Goal: Task Accomplishment & Management: Manage account settings

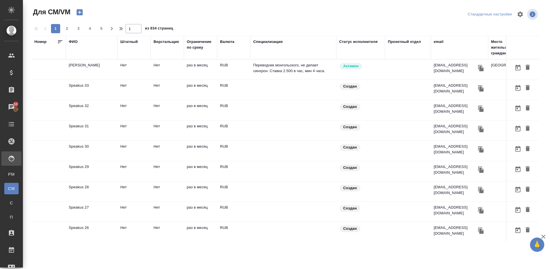
click at [78, 40] on div "ФИО" at bounding box center [92, 42] width 46 height 6
click at [72, 42] on div "ФИО" at bounding box center [73, 42] width 9 height 6
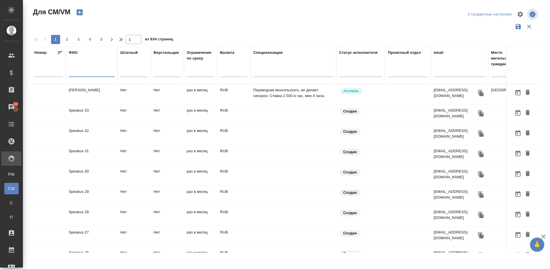
click at [94, 74] on input "text" at bounding box center [92, 73] width 46 height 7
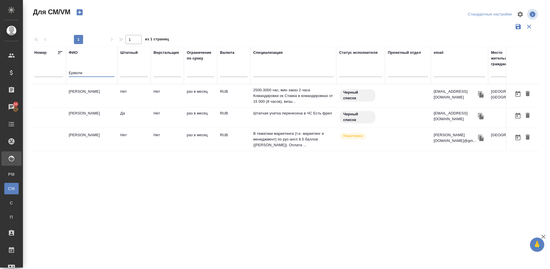
type input "Ермоли"
click at [98, 100] on td "Ермолина Таисия" at bounding box center [92, 96] width 52 height 20
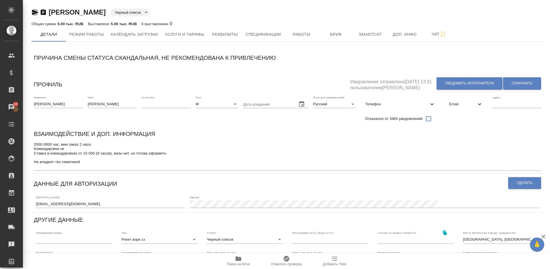
click at [34, 11] on icon "button" at bounding box center [35, 12] width 6 height 5
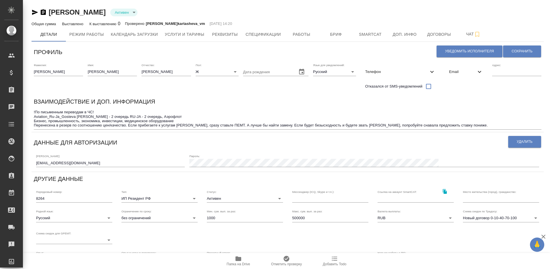
type input "SmartCATDeja Vu"
click at [200, 37] on span "Услуги и тарифы" at bounding box center [184, 34] width 39 height 7
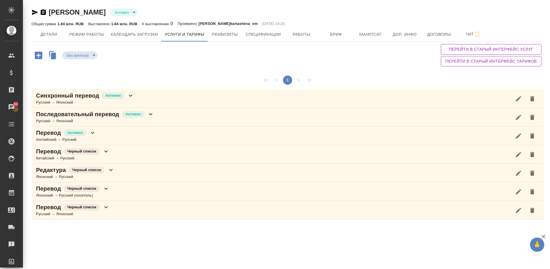
click at [132, 209] on div "Перевод Черный список Русский → Японский" at bounding box center [287, 210] width 512 height 19
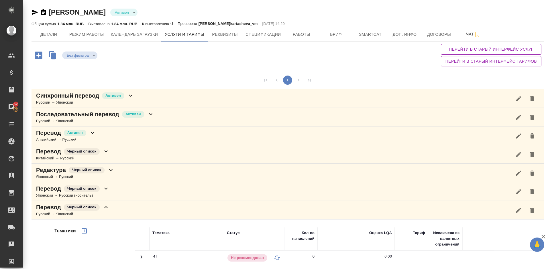
click at [413, 66] on div "Без фильтра no filters Перейти в старый интерфейс услуг Перейти в старый интерф…" at bounding box center [287, 55] width 512 height 27
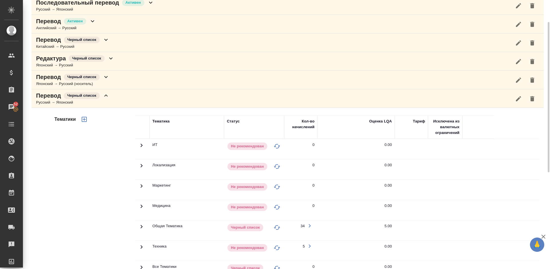
scroll to position [120, 0]
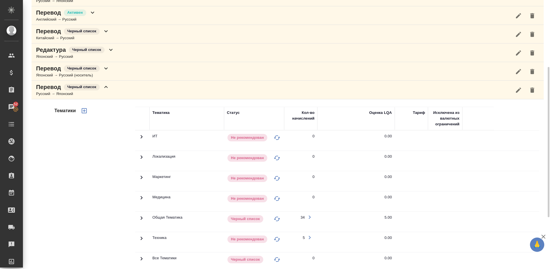
click at [520, 92] on icon "button" at bounding box center [518, 90] width 7 height 7
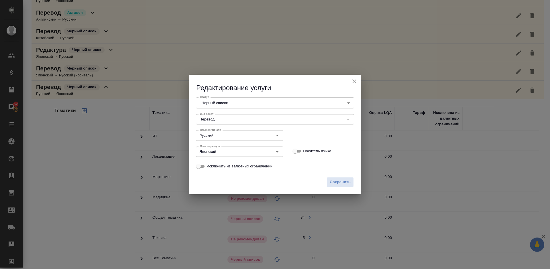
click at [291, 100] on body "🙏 .cls-1 fill:#fff; AWATERA Lazareva Anastasia Клиенты Спецификации Заказы 52 Ч…" at bounding box center [275, 134] width 550 height 269
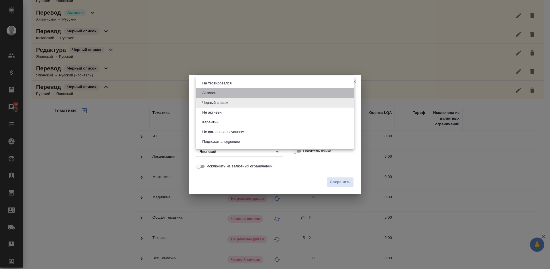
click at [221, 91] on li "Активен" at bounding box center [275, 93] width 158 height 10
type input "active"
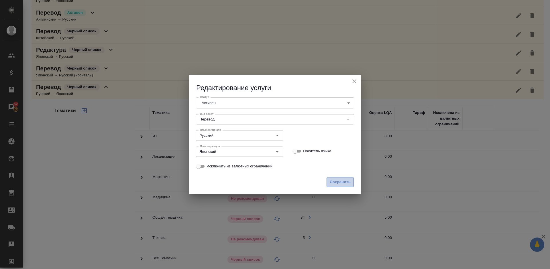
click at [342, 182] on span "Сохранить" at bounding box center [339, 182] width 21 height 7
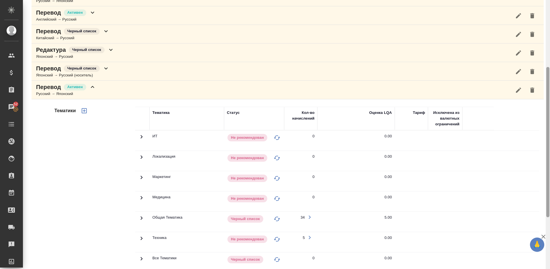
scroll to position [212, 0]
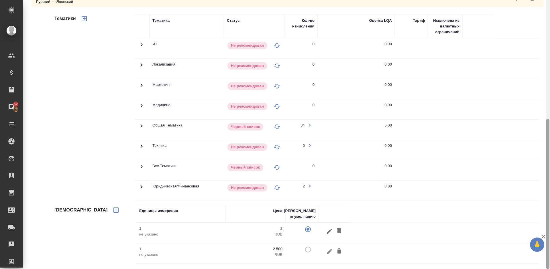
drag, startPoint x: 549, startPoint y: 99, endPoint x: 549, endPoint y: 173, distance: 73.8
click at [549, 173] on div at bounding box center [547, 134] width 4 height 269
drag, startPoint x: 549, startPoint y: 127, endPoint x: 548, endPoint y: 145, distance: 17.5
click at [548, 145] on div at bounding box center [547, 194] width 3 height 150
drag, startPoint x: 547, startPoint y: 148, endPoint x: 549, endPoint y: 173, distance: 25.5
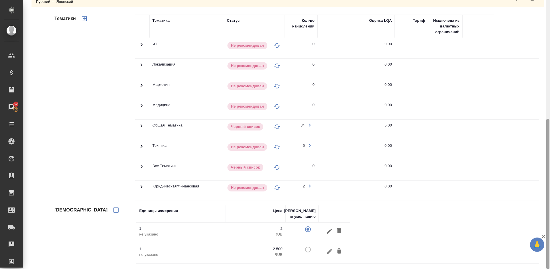
click at [549, 173] on div at bounding box center [547, 134] width 4 height 269
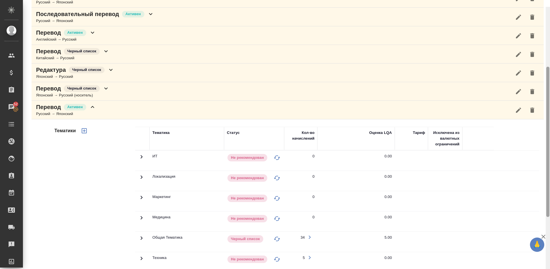
drag, startPoint x: 548, startPoint y: 161, endPoint x: 547, endPoint y: 97, distance: 64.1
click at [547, 97] on div at bounding box center [547, 142] width 3 height 150
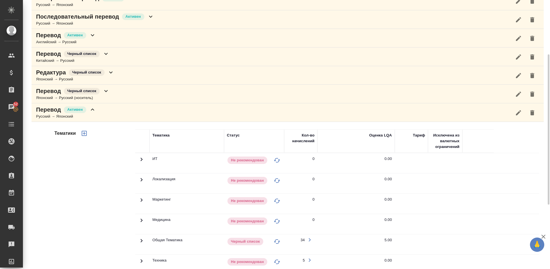
click at [520, 111] on icon "button" at bounding box center [518, 112] width 5 height 5
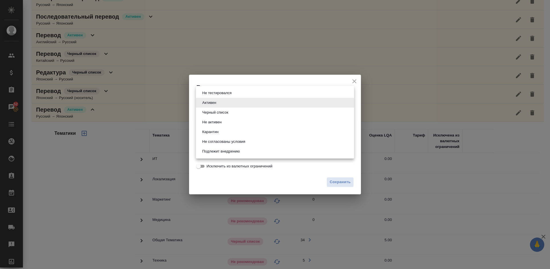
click at [277, 101] on body "🙏 .cls-1 fill:#fff; AWATERA Lazareva Anastasia Клиенты Спецификации Заказы 52 Ч…" at bounding box center [275, 134] width 550 height 269
click at [228, 114] on button "Черный список" at bounding box center [214, 112] width 29 height 6
type input "blackList"
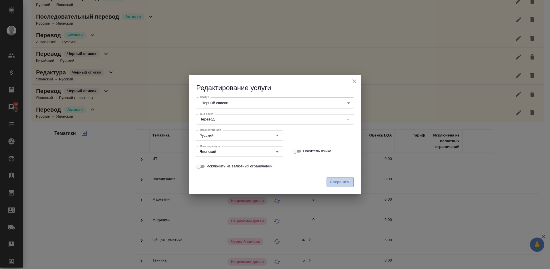
click at [334, 181] on span "Сохранить" at bounding box center [339, 182] width 21 height 7
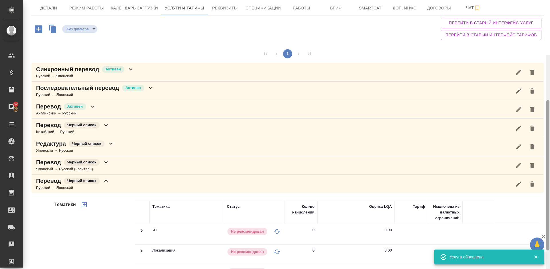
scroll to position [0, 0]
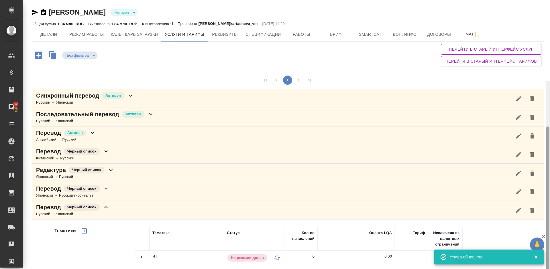
drag, startPoint x: 548, startPoint y: 125, endPoint x: 549, endPoint y: 7, distance: 117.6
click at [549, 81] on div at bounding box center [547, 215] width 4 height 269
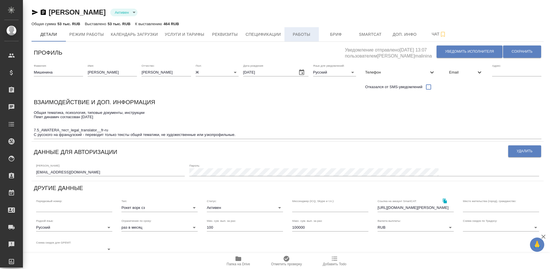
click at [304, 34] on span "Работы" at bounding box center [301, 34] width 27 height 7
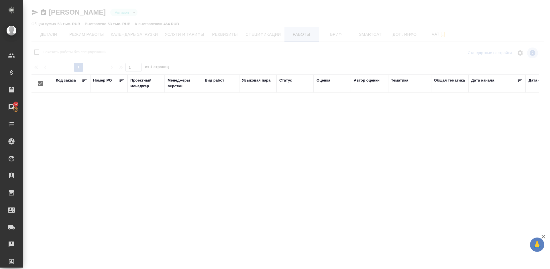
checkbox input "false"
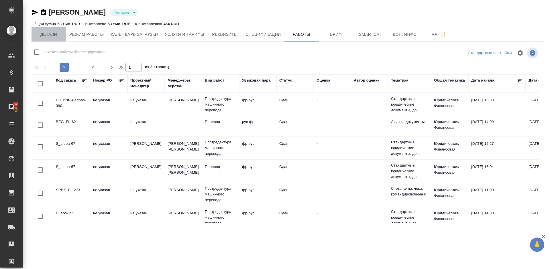
click at [38, 31] on span "Детали" at bounding box center [48, 34] width 27 height 7
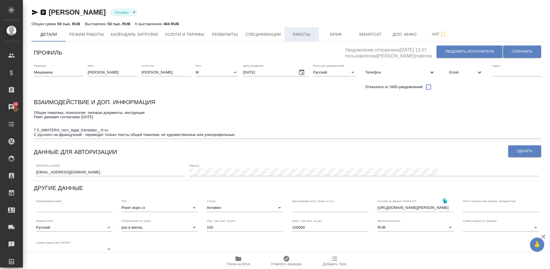
click at [299, 32] on span "Работы" at bounding box center [301, 34] width 27 height 7
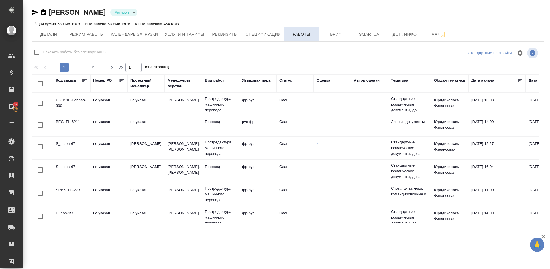
checkbox input "false"
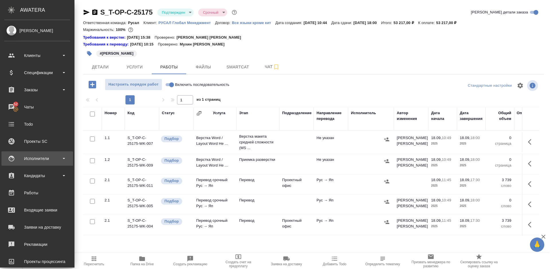
click at [44, 161] on div "Исполнители" at bounding box center [37, 158] width 66 height 9
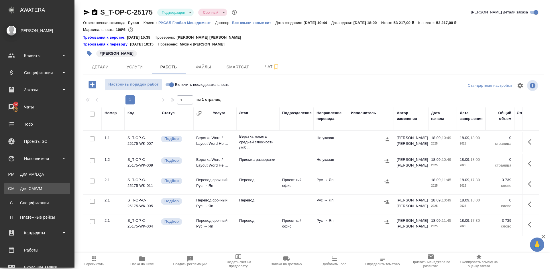
click at [47, 189] on div "Для CM/VM" at bounding box center [37, 189] width 60 height 6
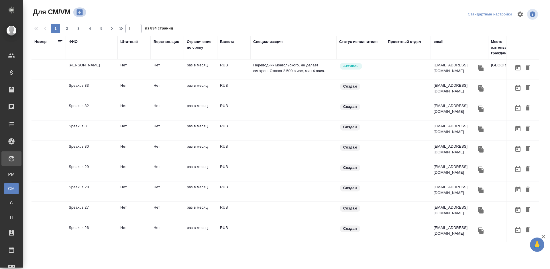
click at [80, 12] on icon "button" at bounding box center [80, 12] width 8 height 8
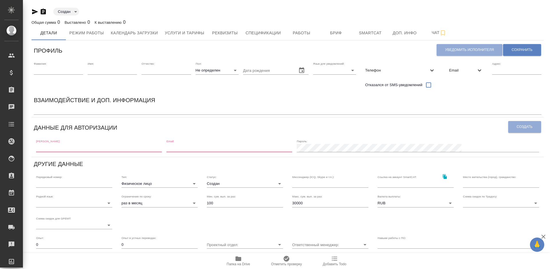
click at [89, 148] on input "text" at bounding box center [99, 148] width 126 height 8
paste input "Email: ek.schelchkova@gmail.com"
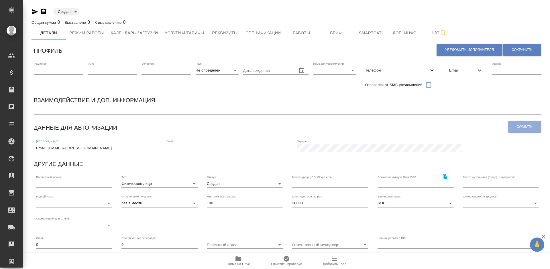
drag, startPoint x: 48, startPoint y: 149, endPoint x: 34, endPoint y: 149, distance: 13.7
click at [34, 149] on div "Логин: Email: ek.schelchkova@gmail.com Email: Пароль:" at bounding box center [287, 146] width 507 height 18
drag, startPoint x: 84, startPoint y: 146, endPoint x: 37, endPoint y: 148, distance: 47.0
click at [37, 148] on input "ek.schelchkova@gmail.com" at bounding box center [99, 148] width 126 height 8
type input "ek.schelchkova@gmail.com"
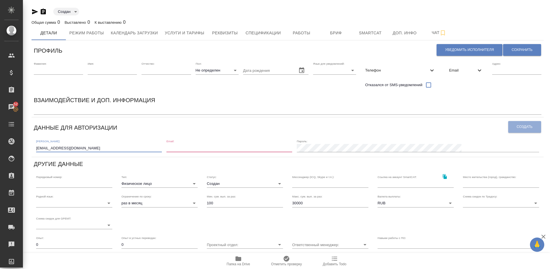
click at [226, 145] on input "email" at bounding box center [229, 148] width 126 height 8
paste input "ek.schelchkova@gmail.com"
type input "ek.schelchkova@gmail.com"
click at [518, 125] on span "Создать" at bounding box center [524, 127] width 16 height 5
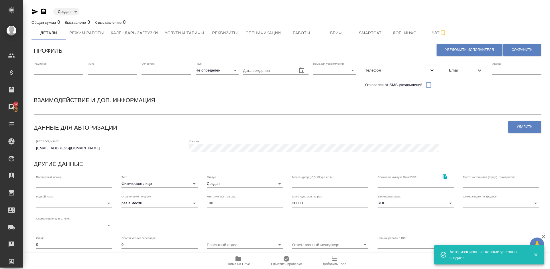
click at [462, 72] on span "Email" at bounding box center [462, 71] width 27 height 6
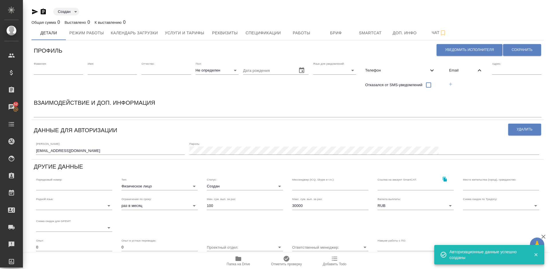
click at [449, 86] on icon "button" at bounding box center [450, 84] width 5 height 5
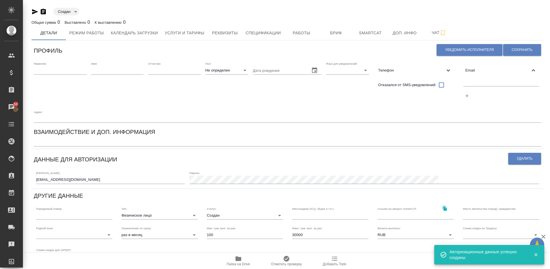
click at [479, 86] on input "text" at bounding box center [501, 82] width 76 height 7
paste input "[EMAIL_ADDRESS][DOMAIN_NAME]"
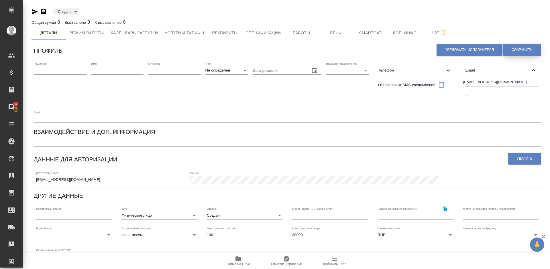
type input "[EMAIL_ADDRESS][DOMAIN_NAME]"
click at [522, 50] on span "Сохранить" at bounding box center [521, 50] width 21 height 5
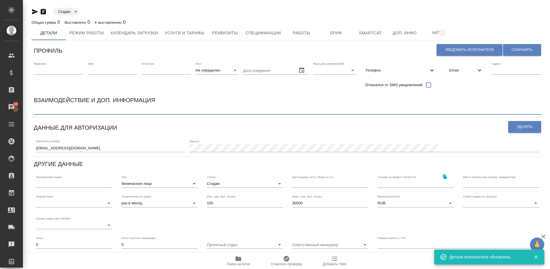
click at [78, 111] on textarea at bounding box center [287, 110] width 507 height 4
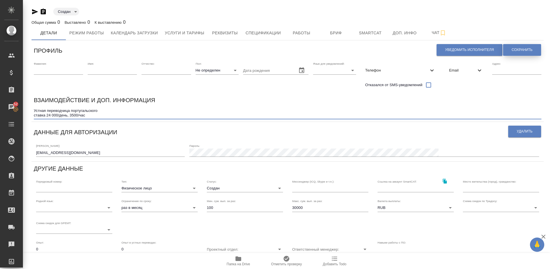
type textarea "Устная переводчица португальского ставка 24 000/день, 3500/час"
click at [513, 49] on span "Сохранить" at bounding box center [521, 50] width 21 height 5
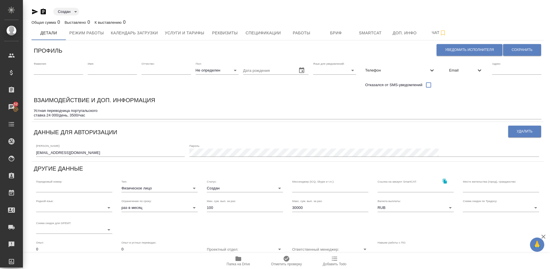
click at [166, 189] on body "🙏 .cls-1 fill:#fff; AWATERA Lazareva Anastasia Клиенты Спецификации Заказы 52 Ч…" at bounding box center [275, 134] width 550 height 269
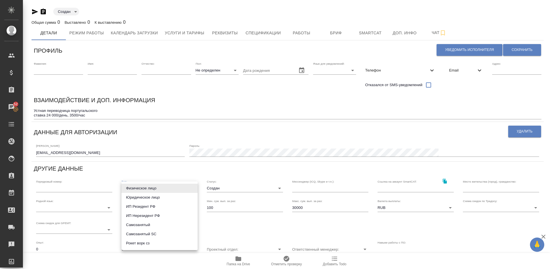
click at [155, 241] on li "Рокет ворк сз" at bounding box center [159, 243] width 76 height 9
type input "rocketWorkSelfEmployed"
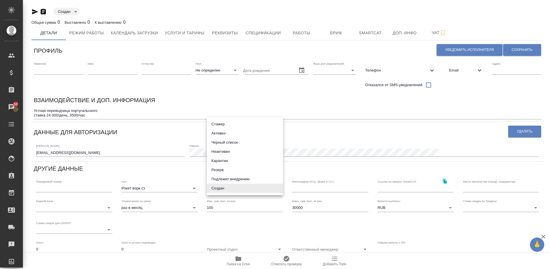
click at [247, 189] on body "🙏 .cls-1 fill:#fff; AWATERA Lazareva Anastasia Клиенты Спецификации Заказы 52 Ч…" at bounding box center [275, 134] width 550 height 269
click at [221, 132] on li "Активен" at bounding box center [245, 133] width 76 height 9
type input "active"
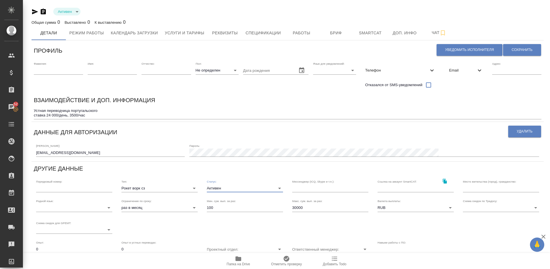
click at [307, 206] on input "30000" at bounding box center [330, 208] width 76 height 8
type input "3"
type input "100000"
click at [471, 186] on input "text" at bounding box center [501, 188] width 76 height 8
type input "[GEOGRAPHIC_DATA], [GEOGRAPHIC_DATA]"
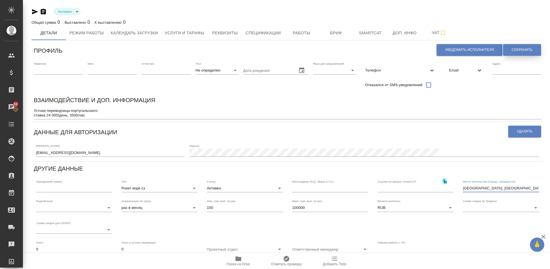
click at [523, 52] on span "Сохранить" at bounding box center [521, 50] width 21 height 5
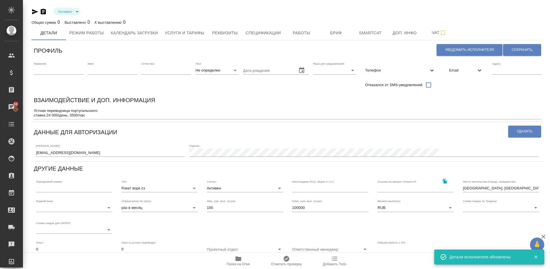
click at [91, 207] on body "🙏 .cls-1 fill:#fff; AWATERA Lazareva Anastasia Клиенты Спецификации Заказы 52 Ч…" at bounding box center [275, 134] width 550 height 269
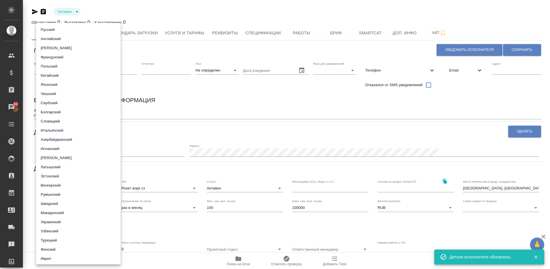
click at [84, 30] on li "Русский" at bounding box center [78, 29] width 84 height 9
type input "5b23e16b512f265610b605f7"
click at [185, 109] on div at bounding box center [275, 134] width 550 height 269
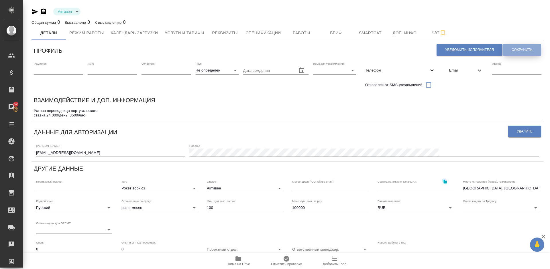
click at [517, 53] on button "Сохранить" at bounding box center [522, 50] width 38 height 12
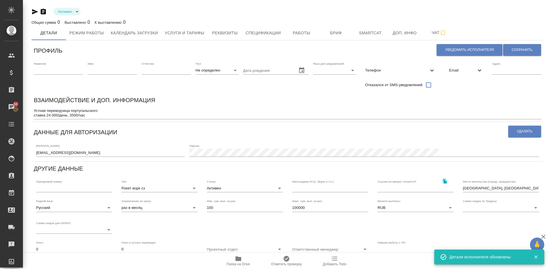
click at [70, 72] on input "text" at bounding box center [58, 70] width 49 height 8
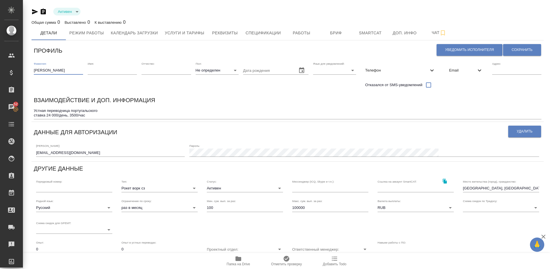
type input "Щелчкова"
click at [115, 72] on input "text" at bounding box center [112, 70] width 49 height 8
type input "Екатерина"
click at [521, 48] on span "Сохранить" at bounding box center [521, 50] width 21 height 5
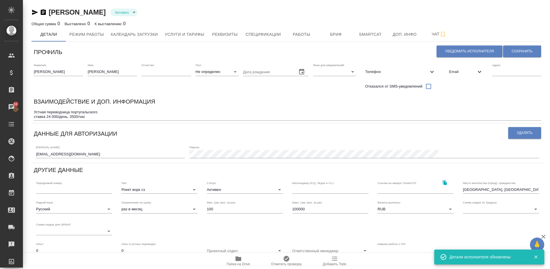
click at [222, 71] on body "🙏 .cls-1 fill:#fff; AWATERA Lazareva Anastasia Клиенты Спецификации Заказы 52 Ч…" at bounding box center [275, 134] width 550 height 269
click at [208, 90] on li "Ж" at bounding box center [216, 90] width 43 height 9
type input "[DEMOGRAPHIC_DATA]"
click at [329, 72] on body "🙏 .cls-1 fill:#fff; AWATERA Lazareva Anastasia Клиенты Спецификации Заказы 52 Ч…" at bounding box center [275, 134] width 550 height 269
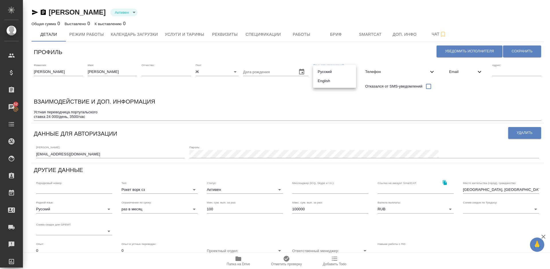
click at [318, 74] on li "Русский" at bounding box center [334, 71] width 43 height 9
type input "RU"
click at [399, 70] on span "Телефон" at bounding box center [396, 72] width 63 height 6
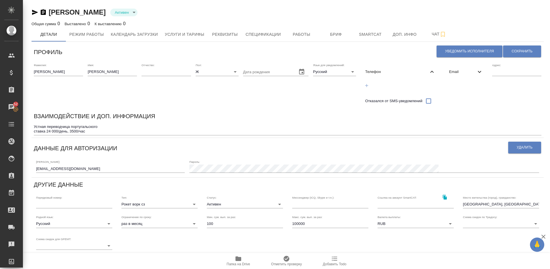
click at [365, 85] on icon "button" at bounding box center [366, 85] width 5 height 5
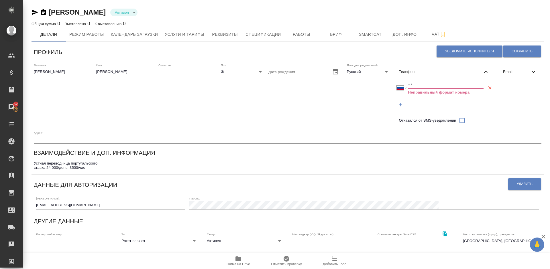
click at [421, 84] on input "+7" at bounding box center [446, 84] width 76 height 8
select select "ZZ"
type input "+"
paste input "+7 922 922 75 59"
select select "RU"
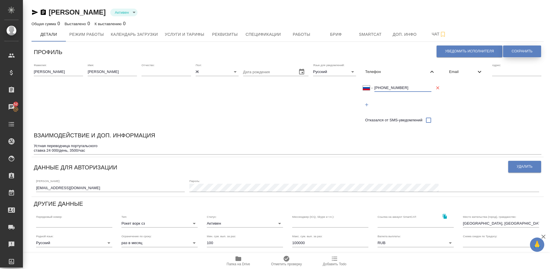
type input "+7 922 922 75 59"
click at [514, 51] on span "Сохранить" at bounding box center [521, 51] width 21 height 5
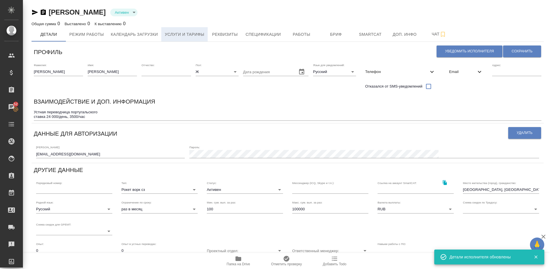
click at [186, 34] on span "Услуги и тарифы" at bounding box center [184, 34] width 39 height 7
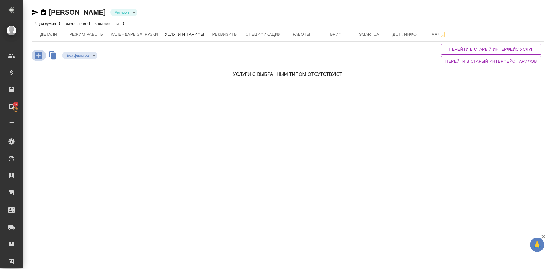
click at [41, 56] on icon "button" at bounding box center [38, 55] width 7 height 7
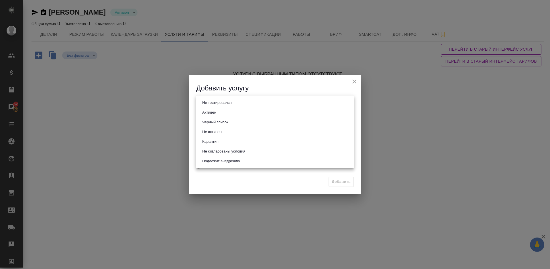
click at [236, 104] on body "🙏 .cls-1 fill:#fff; AWATERA Lazareva Anastasia Клиенты Спецификации Заказы 52 Ч…" at bounding box center [275, 134] width 550 height 269
click at [225, 112] on li "Активен" at bounding box center [275, 113] width 158 height 10
type input "active"
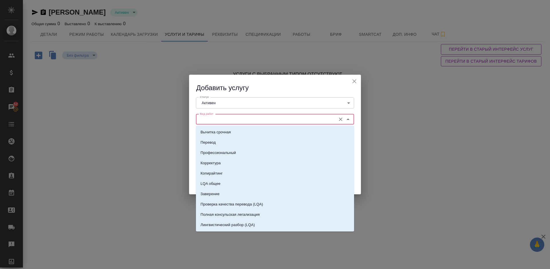
click at [241, 119] on input "Вид работ" at bounding box center [264, 119] width 135 height 7
click at [228, 117] on input "Вид работ" at bounding box center [264, 119] width 135 height 7
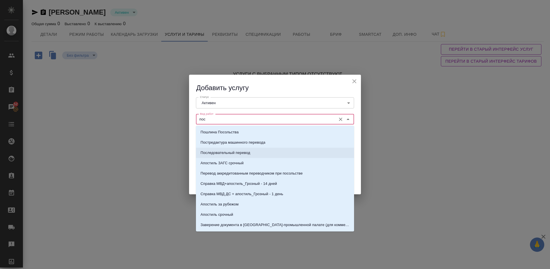
click at [235, 148] on li "Последовательный перевод" at bounding box center [275, 153] width 158 height 10
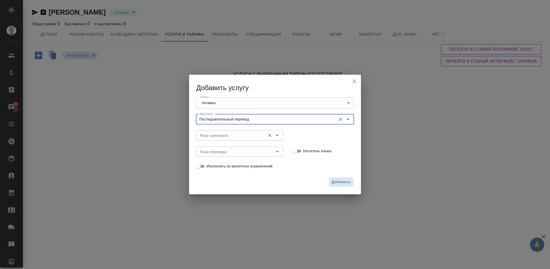
type input "Последовательный перевод"
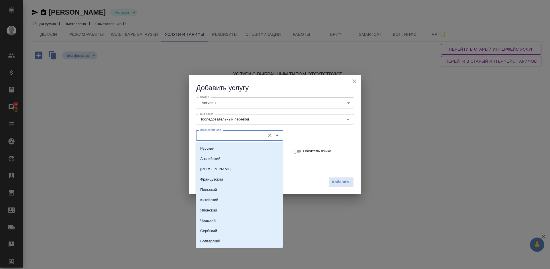
click at [218, 132] on input "Язык оригинала" at bounding box center [229, 135] width 65 height 7
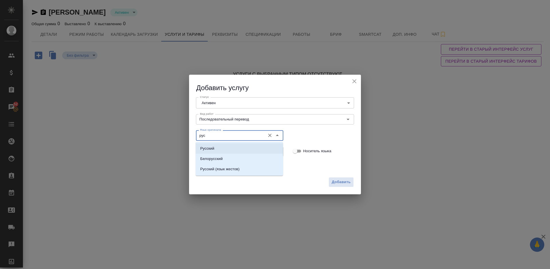
click at [224, 145] on li "Русский" at bounding box center [238, 148] width 87 height 10
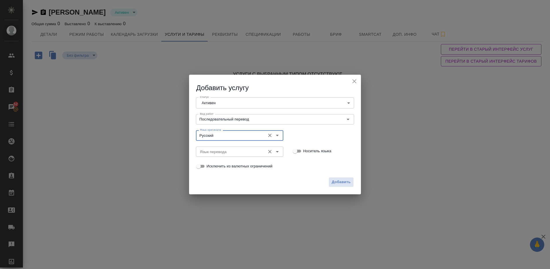
type input "Русский"
click at [225, 149] on input "Язык перевода" at bounding box center [229, 151] width 65 height 7
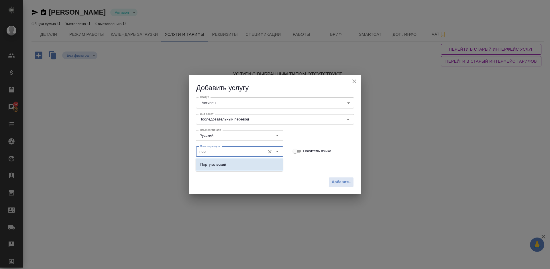
click at [231, 167] on li "Португальский" at bounding box center [238, 164] width 87 height 10
type input "Португальский"
click at [340, 184] on span "Добавить" at bounding box center [340, 182] width 19 height 7
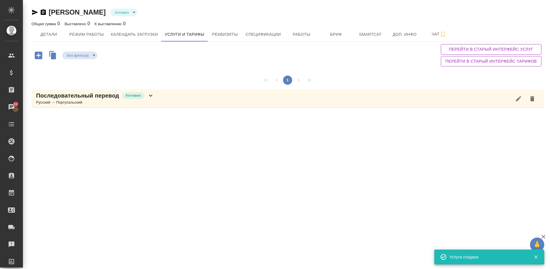
click at [41, 57] on icon "button" at bounding box center [38, 55] width 7 height 7
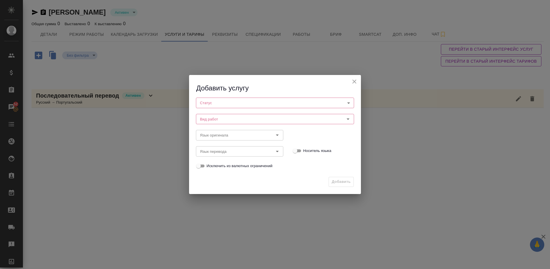
click at [229, 101] on body "🙏 .cls-1 fill:#fff; AWATERA Lazareva Anastasia Клиенты Спецификации Заказы 52 Ч…" at bounding box center [275, 134] width 550 height 269
click at [212, 112] on button "Активен" at bounding box center [208, 112] width 17 height 6
type input "active"
click at [233, 122] on input "Вид работ" at bounding box center [264, 119] width 135 height 7
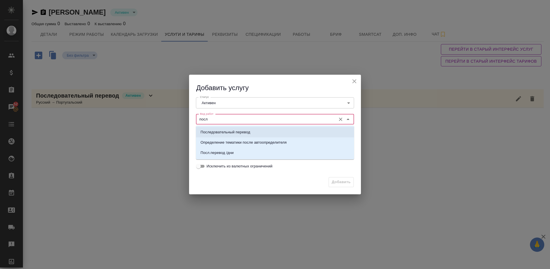
click at [241, 134] on p "Последовательный перевод" at bounding box center [225, 132] width 50 height 6
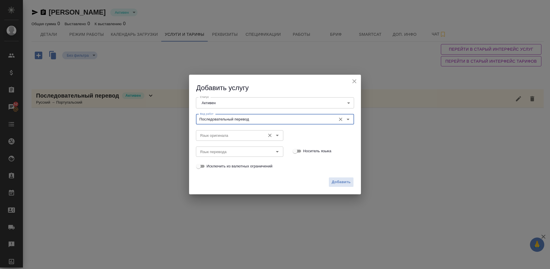
type input "Последовательный перевод"
click at [216, 136] on input "Язык оригинала" at bounding box center [229, 135] width 65 height 7
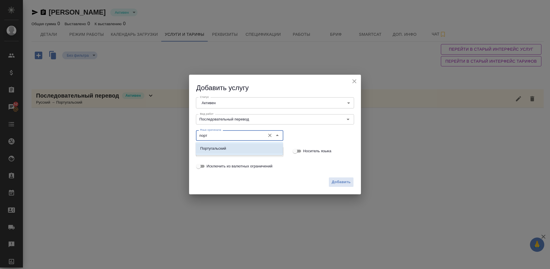
click at [227, 146] on li "Португальский" at bounding box center [238, 148] width 87 height 10
click at [223, 147] on div "Язык перевода" at bounding box center [239, 152] width 87 height 10
type input "Португальский"
click at [223, 147] on div "Язык перевода" at bounding box center [239, 152] width 87 height 10
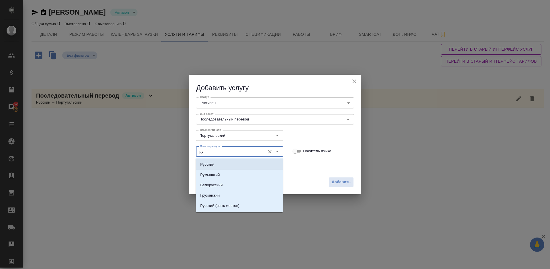
click at [228, 162] on li "Русский" at bounding box center [238, 164] width 87 height 10
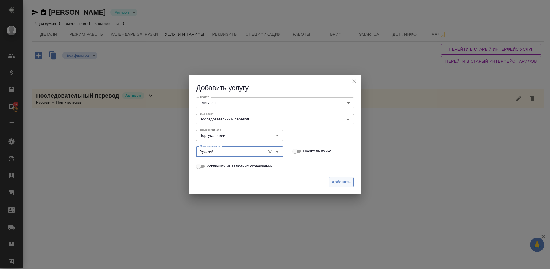
type input "Русский"
click at [341, 182] on span "Добавить" at bounding box center [340, 182] width 19 height 7
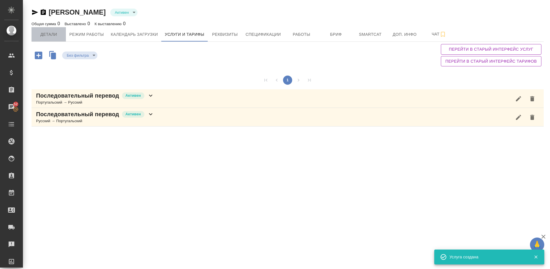
click at [46, 38] on span "Детали" at bounding box center [48, 34] width 27 height 7
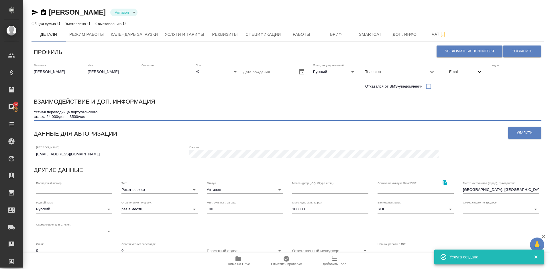
click at [105, 112] on textarea "Устная переводчица португальского ставка 24 000/день, 3500/час" at bounding box center [287, 114] width 507 height 9
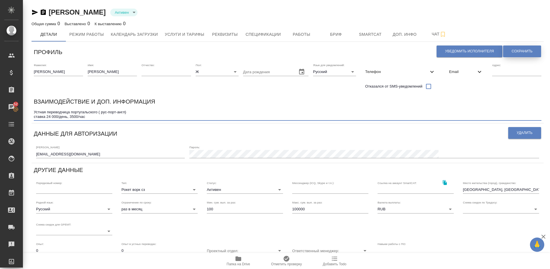
type textarea "Устная переводчица португальского ( рус-порт-англ) ставка 24 000/день, 3500/час"
click at [515, 49] on span "Сохранить" at bounding box center [521, 51] width 21 height 5
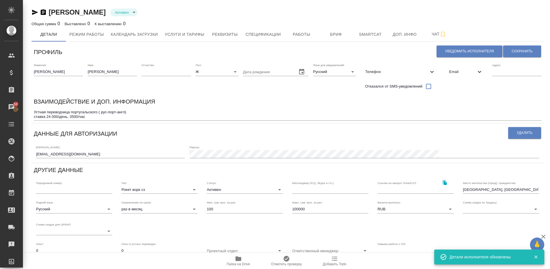
click at [89, 117] on textarea "Устная переводчица португальского ( рус-порт-англ) ставка 24 000/день, 3500/час" at bounding box center [287, 114] width 507 height 9
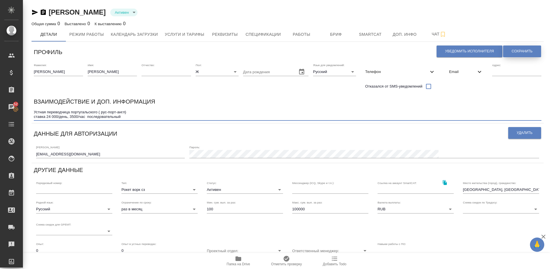
type textarea "Устная переводчица португальского ( рус-порт-англ) ставка 24 000/день, 3500/час…"
click at [513, 52] on span "Сохранить" at bounding box center [521, 51] width 21 height 5
click at [128, 118] on textarea "Устная переводчица португальского ( рус-порт-англ) ставка 24 000/день, 3500/час…" at bounding box center [287, 114] width 507 height 9
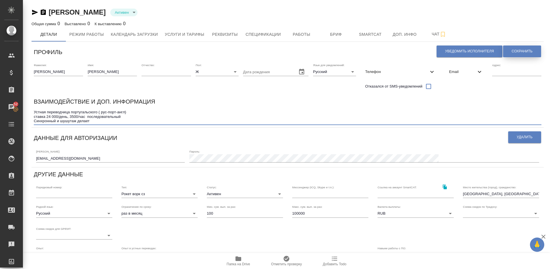
type textarea "Устная переводчица португальского ( рус-порт-англ) ставка 24 000/день, 3500/час…"
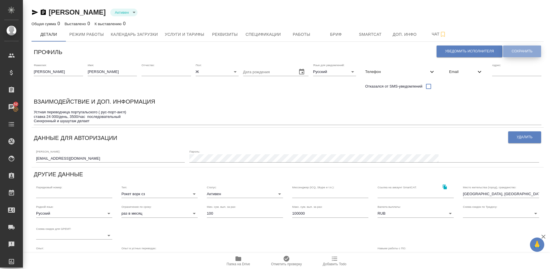
click at [517, 51] on span "Сохранить" at bounding box center [521, 51] width 21 height 5
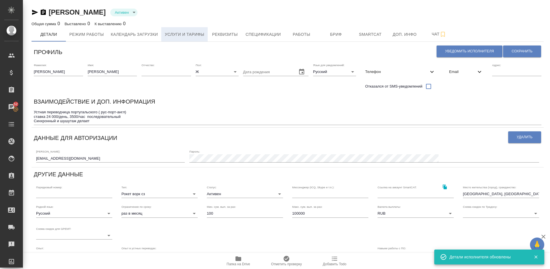
click at [195, 29] on button "Услуги и тарифы" at bounding box center [184, 34] width 46 height 14
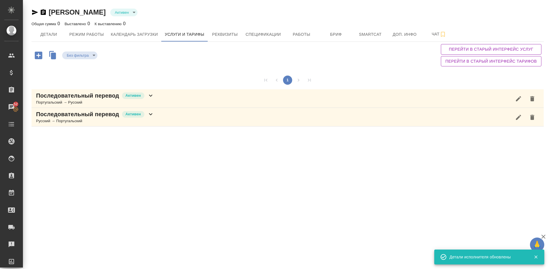
click at [159, 98] on div "Последовательный перевод Активен Португальский → Русский" at bounding box center [287, 98] width 512 height 19
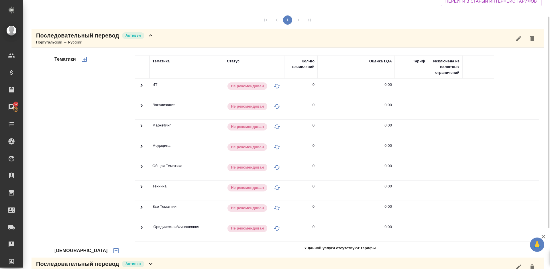
scroll to position [73, 0]
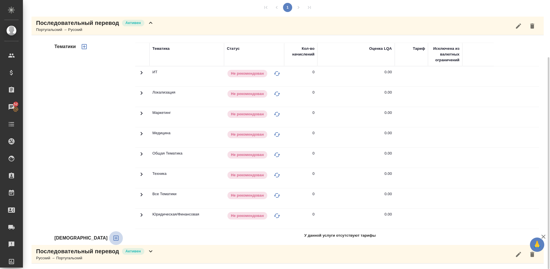
click at [112, 237] on icon "button" at bounding box center [115, 238] width 7 height 7
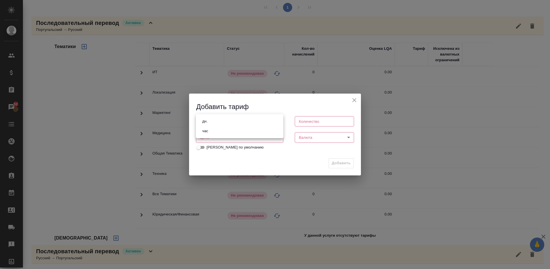
click at [231, 121] on body "🙏 .cls-1 fill:#fff; AWATERA Lazareva Anastasia Клиенты Спецификации Заказы 52 Ч…" at bounding box center [275, 134] width 550 height 269
click at [220, 129] on li "час" at bounding box center [239, 131] width 87 height 10
type input "5a8b1489cc6b4906c91bfd93"
click at [301, 125] on input "number" at bounding box center [324, 121] width 59 height 10
type input "1"
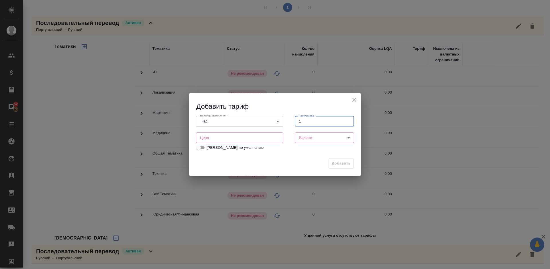
click at [259, 139] on input "number" at bounding box center [239, 138] width 87 height 10
type input "3500"
click at [325, 138] on body "🙏 .cls-1 fill:#fff; AWATERA Lazareva Anastasia Клиенты Спецификации Заказы 52 Ч…" at bounding box center [275, 134] width 550 height 269
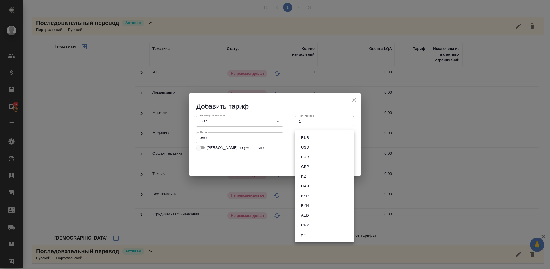
click at [307, 137] on button "RUB" at bounding box center [304, 138] width 11 height 6
type input "RUB"
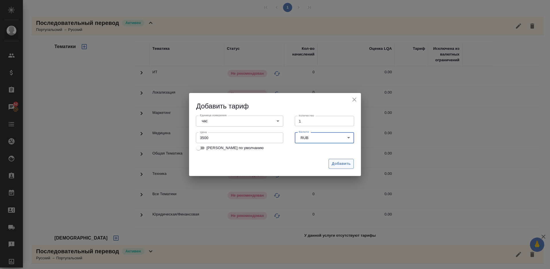
click at [338, 163] on span "Добавить" at bounding box center [340, 164] width 19 height 7
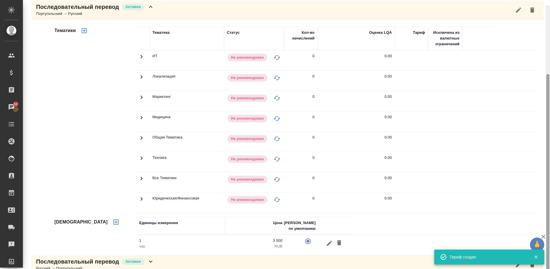
scroll to position [99, 0]
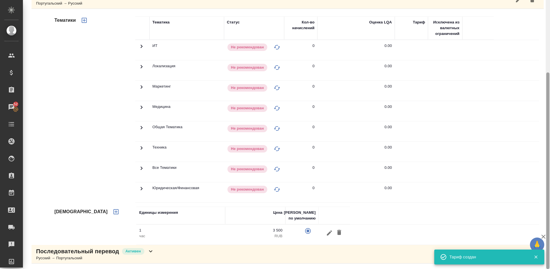
drag, startPoint x: 549, startPoint y: 106, endPoint x: 489, endPoint y: 170, distance: 87.5
click at [549, 169] on div at bounding box center [547, 134] width 4 height 269
click at [113, 212] on icon "button" at bounding box center [115, 211] width 5 height 5
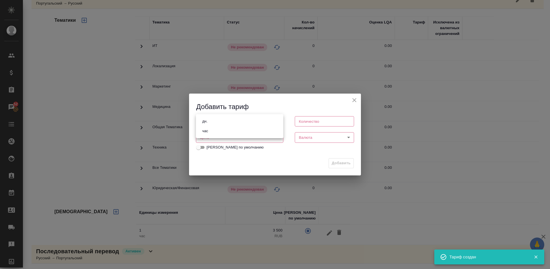
click at [221, 123] on body "🙏 .cls-1 fill:#fff; AWATERA Lazareva Anastasia Клиенты Спецификации Заказы 52 Ч…" at bounding box center [275, 134] width 550 height 269
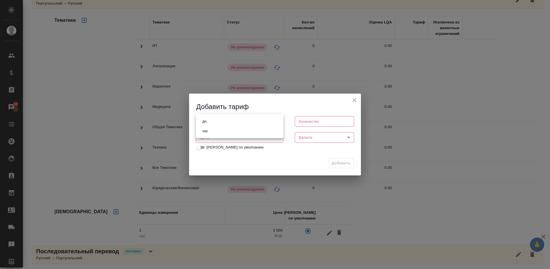
click at [216, 124] on li "дн." at bounding box center [239, 121] width 87 height 10
type input "5a8b1489cc6b4906c91bfd8a"
click at [304, 123] on input "number" at bounding box center [324, 121] width 59 height 10
type input "1"
click at [235, 137] on input "number" at bounding box center [239, 138] width 87 height 10
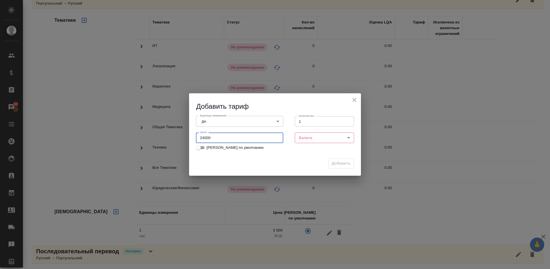
type input "24000"
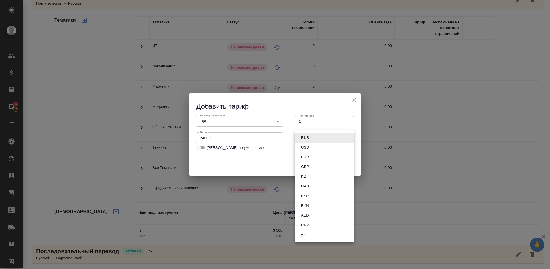
click at [321, 136] on body "🙏 .cls-1 fill:#fff; AWATERA Lazareva Anastasia Клиенты Спецификации Заказы 52 Ч…" at bounding box center [275, 134] width 550 height 269
click at [312, 137] on li "RUB" at bounding box center [324, 138] width 59 height 10
type input "RUB"
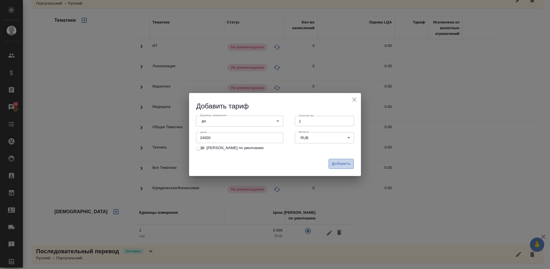
click at [341, 165] on span "Добавить" at bounding box center [340, 164] width 19 height 7
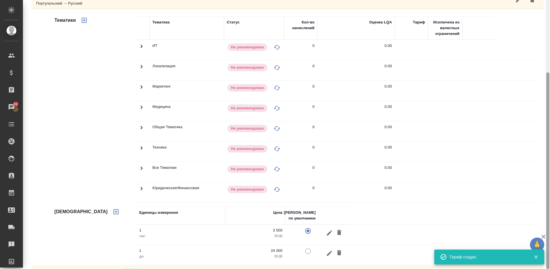
scroll to position [119, 0]
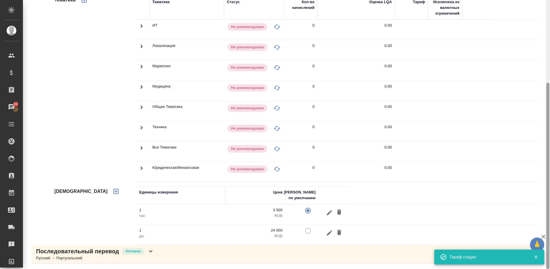
drag, startPoint x: 549, startPoint y: 155, endPoint x: 549, endPoint y: 117, distance: 38.1
click at [549, 117] on div at bounding box center [547, 134] width 4 height 269
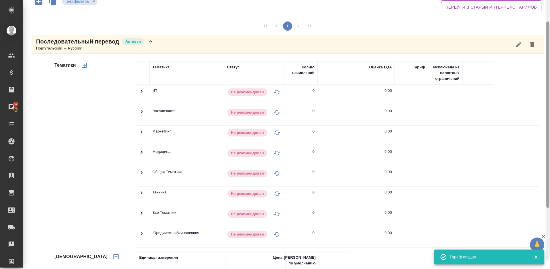
scroll to position [42, 0]
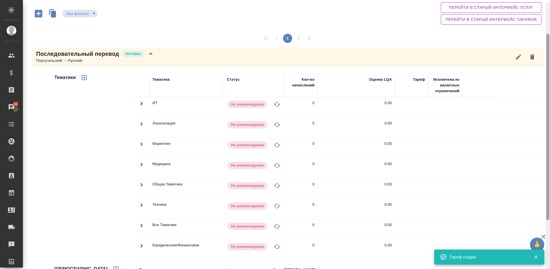
drag, startPoint x: 547, startPoint y: 123, endPoint x: 546, endPoint y: 83, distance: 40.1
click at [546, 83] on div at bounding box center [547, 127] width 3 height 186
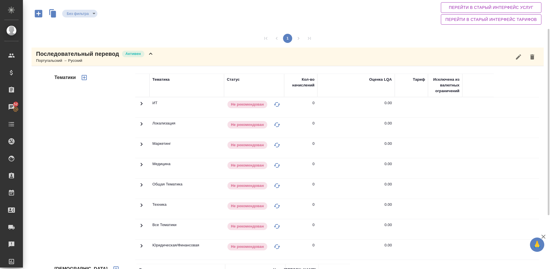
click at [84, 78] on icon "button" at bounding box center [84, 77] width 5 height 5
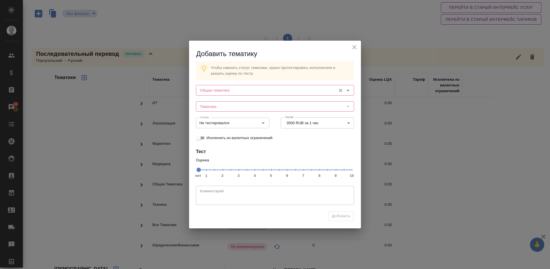
click at [243, 87] on input "Общая тематика" at bounding box center [264, 90] width 135 height 7
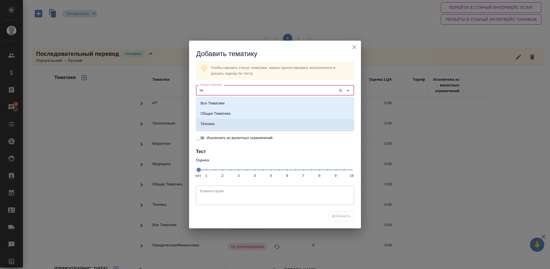
click at [249, 121] on li "Техника" at bounding box center [275, 124] width 158 height 10
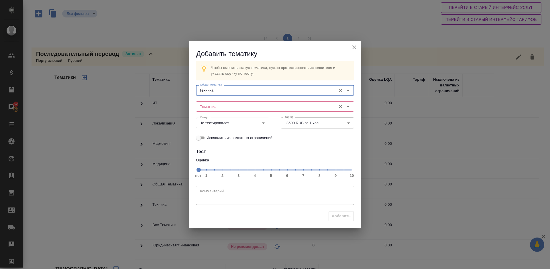
type input "Техника"
click at [235, 106] on input "м" at bounding box center [264, 106] width 135 height 7
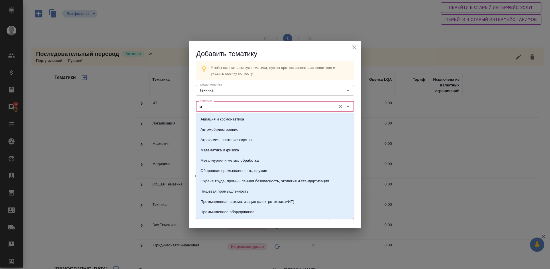
type input "е"
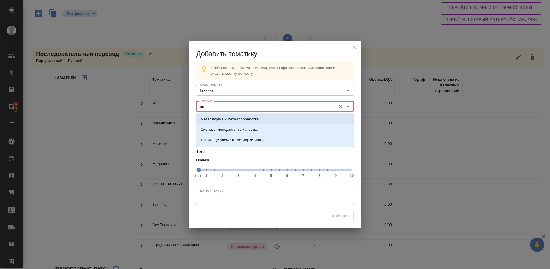
click at [237, 118] on p "Металлургия и металлобработка" at bounding box center [229, 119] width 58 height 6
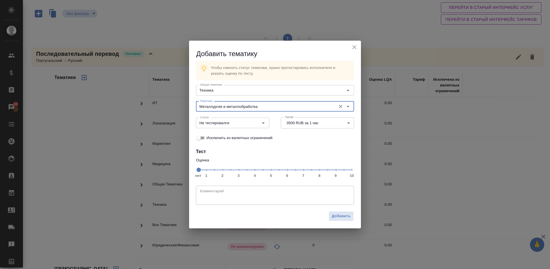
type input "Металлургия и металлобработка"
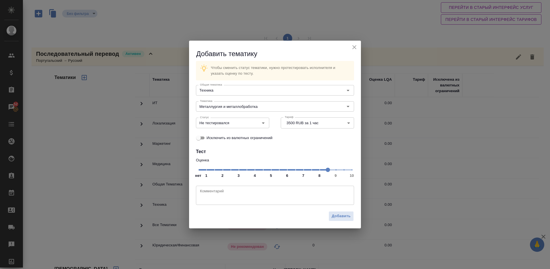
drag, startPoint x: 199, startPoint y: 170, endPoint x: 336, endPoint y: 171, distance: 137.1
click at [330, 171] on span at bounding box center [327, 170] width 4 height 4
click at [242, 120] on input "Не тестировался" at bounding box center [222, 122] width 51 height 7
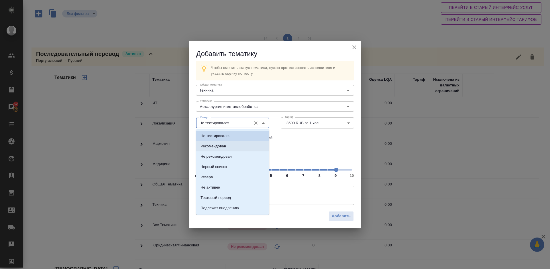
click at [237, 148] on li "Рекомендован" at bounding box center [232, 146] width 73 height 10
type input "Рекомендован"
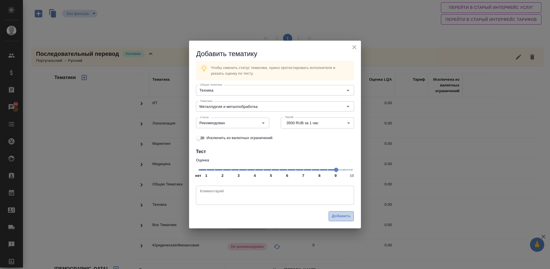
click at [343, 216] on span "Добавить" at bounding box center [340, 216] width 19 height 7
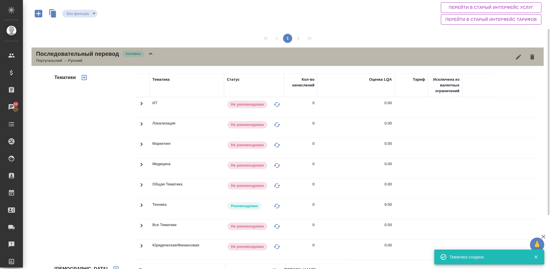
click at [171, 58] on div "Последовательный перевод Активен Португальский → Русский" at bounding box center [287, 57] width 512 height 19
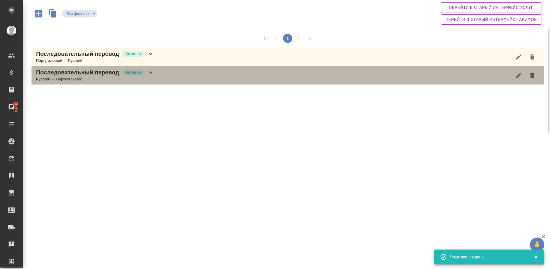
click at [155, 79] on div "Последовательный перевод Активен Русский → Португальский" at bounding box center [287, 75] width 512 height 19
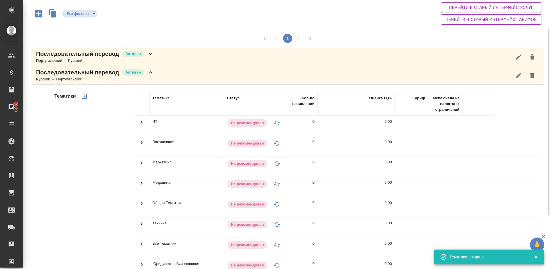
click at [106, 180] on div "Тематики" at bounding box center [94, 183] width 82 height 191
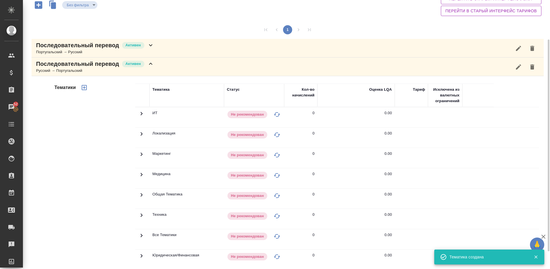
scroll to position [73, 0]
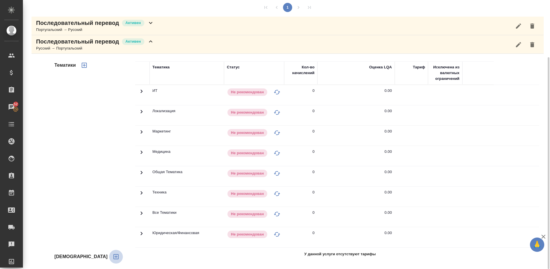
click at [112, 255] on icon "button" at bounding box center [115, 256] width 7 height 7
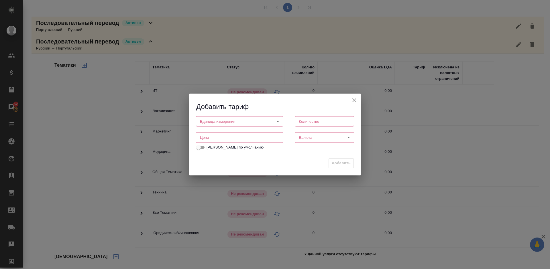
click at [238, 121] on body "🙏 .cls-1 fill:#fff; AWATERA Lazareva Anastasia Клиенты Спецификации Заказы 52 Ч…" at bounding box center [275, 134] width 550 height 269
click at [231, 135] on li "час" at bounding box center [239, 131] width 87 height 10
type input "5a8b1489cc6b4906c91bfd93"
click at [312, 122] on input "number" at bounding box center [324, 121] width 59 height 10
type input "1"
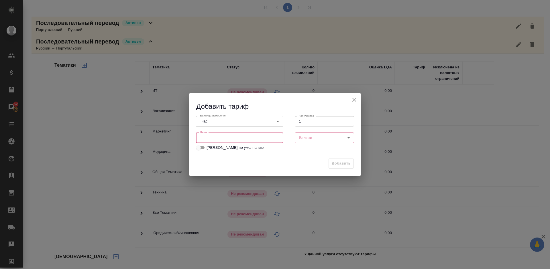
click at [237, 138] on input "number" at bounding box center [239, 138] width 87 height 10
type input "3500"
click at [307, 132] on div "Валюта ​ Валюта" at bounding box center [324, 137] width 71 height 25
click at [311, 135] on body "🙏 .cls-1 fill:#fff; AWATERA Lazareva Anastasia Клиенты Спецификации Заказы 52 Ч…" at bounding box center [275, 134] width 550 height 269
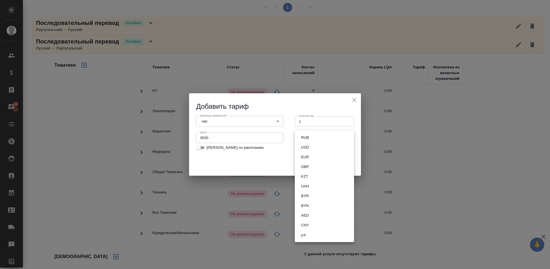
click at [306, 138] on button "RUB" at bounding box center [304, 138] width 11 height 6
type input "RUB"
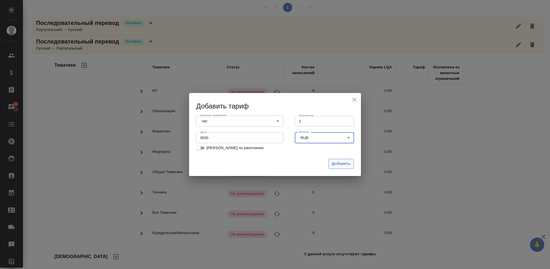
click at [337, 166] on span "Добавить" at bounding box center [340, 164] width 19 height 7
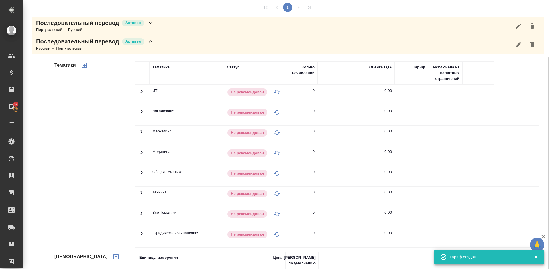
click at [113, 256] on icon "button" at bounding box center [115, 256] width 5 height 5
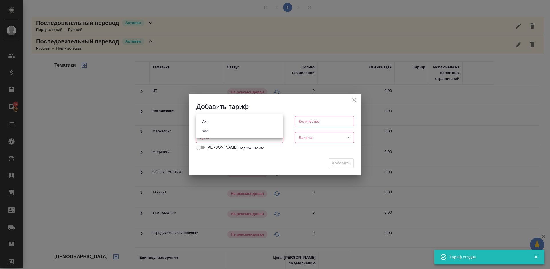
click at [243, 120] on body "🙏 .cls-1 fill:#fff; AWATERA Lazareva Anastasia Клиенты Спецификации Заказы 52 Ч…" at bounding box center [275, 134] width 550 height 269
click at [220, 120] on li "дн." at bounding box center [239, 121] width 87 height 10
type input "5a8b1489cc6b4906c91bfd8a"
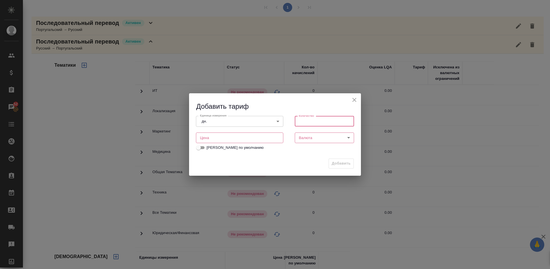
click at [303, 122] on input "number" at bounding box center [324, 121] width 59 height 10
type input "1"
click at [251, 135] on input "number" at bounding box center [239, 138] width 87 height 10
type input "24000"
click at [316, 138] on body "🙏 .cls-1 fill:#fff; AWATERA Lazareva Anastasia Клиенты Спецификации Заказы 52 Ч…" at bounding box center [275, 134] width 550 height 269
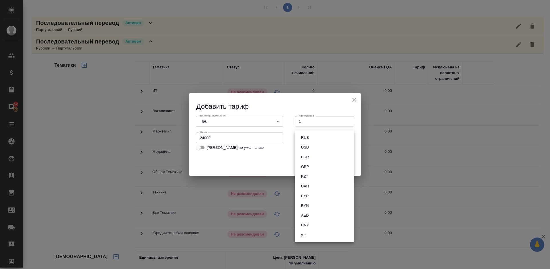
click at [303, 139] on button "RUB" at bounding box center [304, 138] width 11 height 6
type input "RUB"
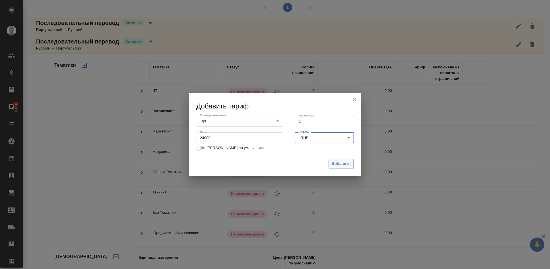
click at [337, 163] on span "Добавить" at bounding box center [340, 164] width 19 height 7
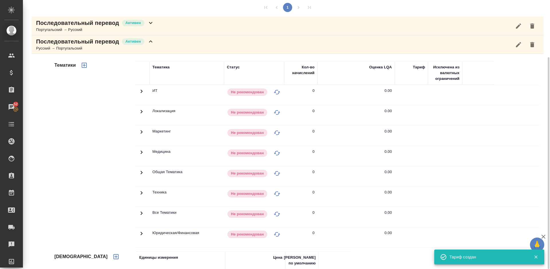
click at [88, 65] on button "button" at bounding box center [84, 65] width 14 height 14
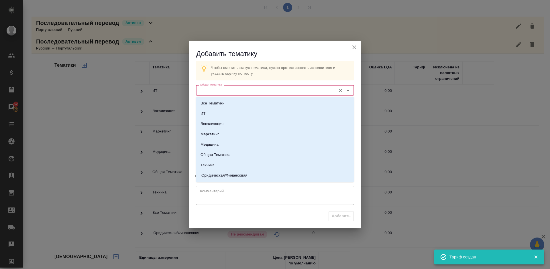
click at [230, 89] on input "Общая тематика" at bounding box center [264, 90] width 135 height 7
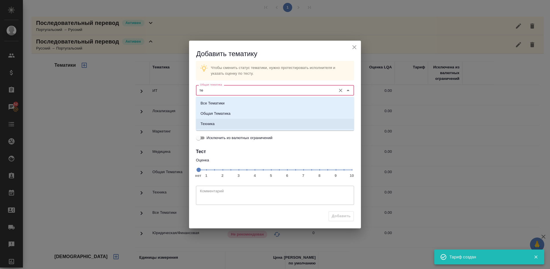
click at [233, 125] on li "Техника" at bounding box center [275, 124] width 158 height 10
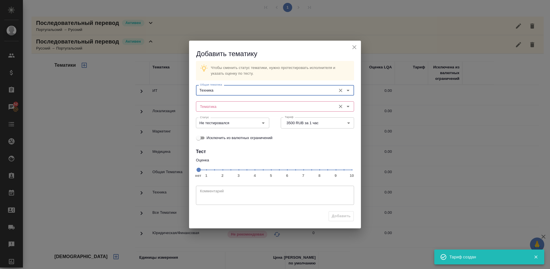
type input "Техника"
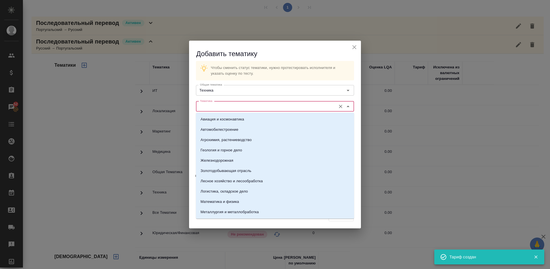
click at [224, 103] on input "Тематика" at bounding box center [264, 106] width 135 height 7
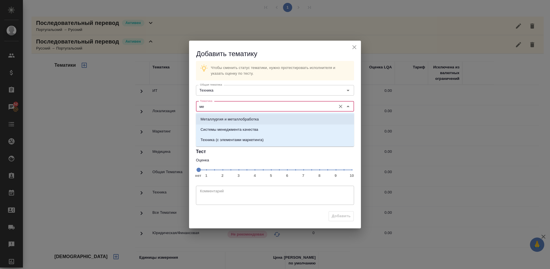
click at [232, 114] on li "Металлургия и металлобработка" at bounding box center [275, 119] width 158 height 10
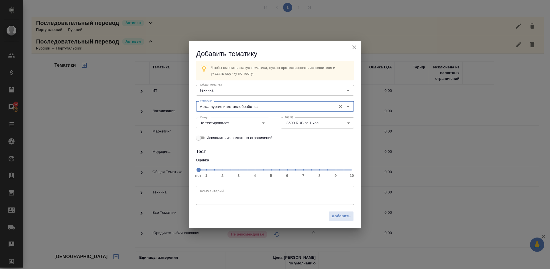
type input "Металлургия и металлобработка"
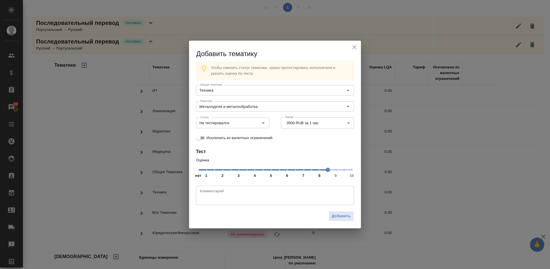
drag, startPoint x: 198, startPoint y: 172, endPoint x: 335, endPoint y: 169, distance: 137.4
click at [330, 169] on span at bounding box center [327, 170] width 4 height 4
click at [242, 124] on input "Не тестировался" at bounding box center [222, 122] width 51 height 7
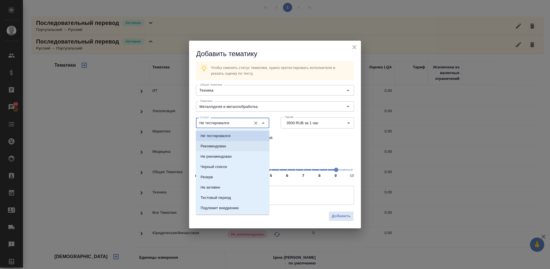
click at [239, 143] on li "Рекомендован" at bounding box center [232, 146] width 73 height 10
type input "Рекомендован"
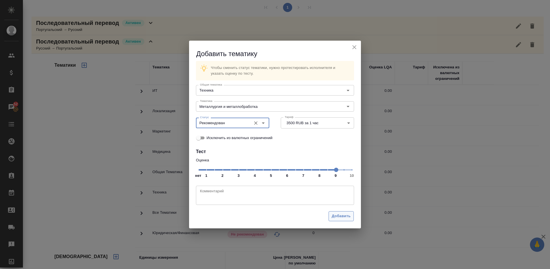
click at [341, 216] on span "Добавить" at bounding box center [340, 216] width 19 height 7
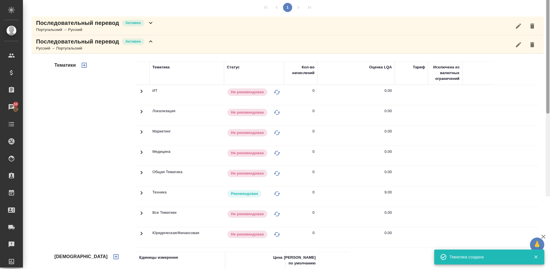
scroll to position [0, 0]
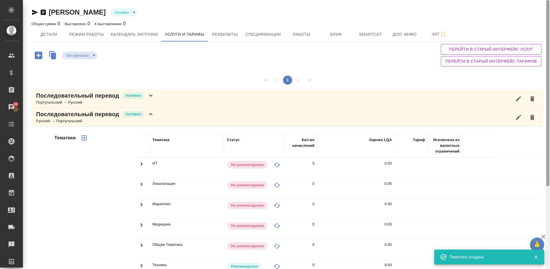
drag, startPoint x: 548, startPoint y: 122, endPoint x: 548, endPoint y: 22, distance: 99.9
click at [548, 22] on div at bounding box center [547, 93] width 3 height 186
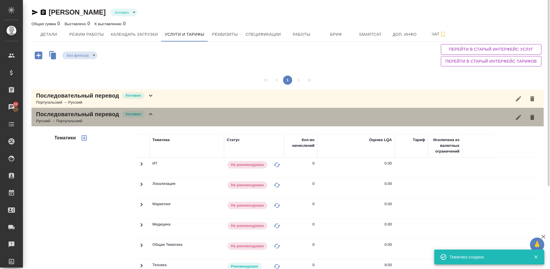
click at [157, 119] on div "Последовательный перевод Активен Русский → Португальский" at bounding box center [287, 117] width 512 height 19
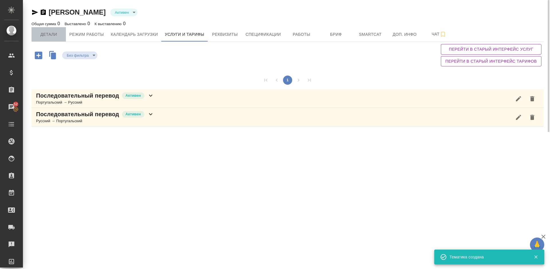
click at [52, 33] on span "Детали" at bounding box center [48, 34] width 27 height 7
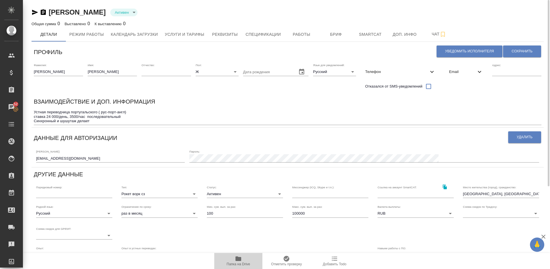
click at [240, 256] on icon "button" at bounding box center [238, 258] width 7 height 7
click at [236, 261] on icon "button" at bounding box center [238, 258] width 6 height 5
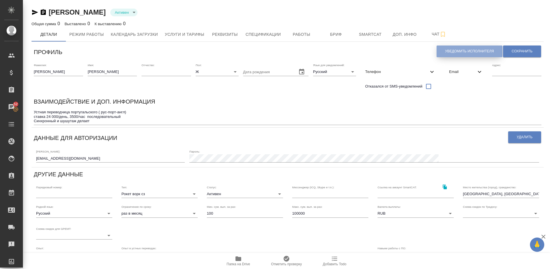
click at [450, 51] on span "Уведомить исполнителя" at bounding box center [469, 51] width 49 height 5
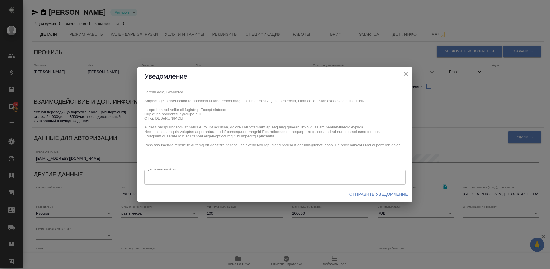
click at [368, 195] on span "Отправить уведомление" at bounding box center [378, 194] width 58 height 7
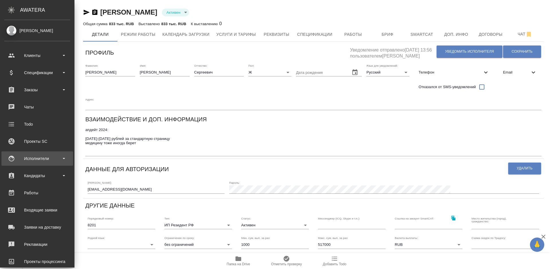
click at [43, 158] on div "Исполнители" at bounding box center [37, 158] width 66 height 9
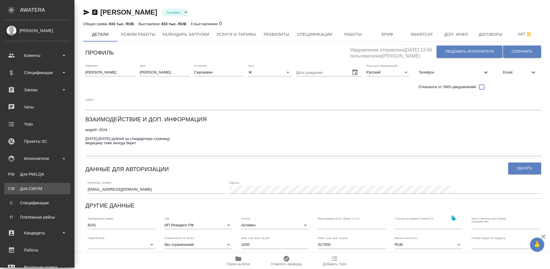
click at [46, 187] on div "Для CM/VM" at bounding box center [37, 189] width 60 height 6
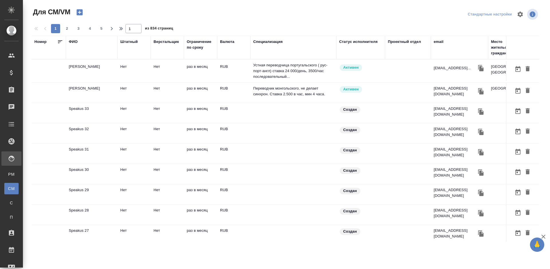
click at [108, 76] on td "[PERSON_NAME]" at bounding box center [92, 71] width 52 height 20
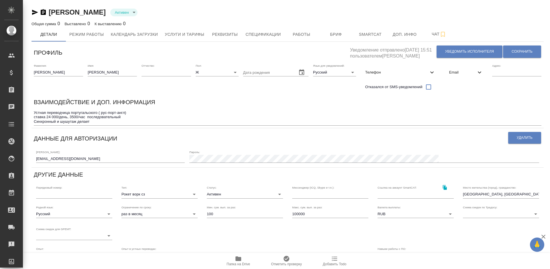
click at [461, 76] on div "Email" at bounding box center [465, 72] width 43 height 13
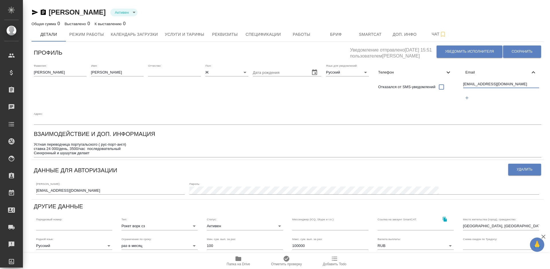
drag, startPoint x: 513, startPoint y: 84, endPoint x: 462, endPoint y: 84, distance: 50.7
click at [462, 84] on div "ek.schelchkova@gmail.com" at bounding box center [501, 92] width 81 height 26
